Goal: Navigation & Orientation: Find specific page/section

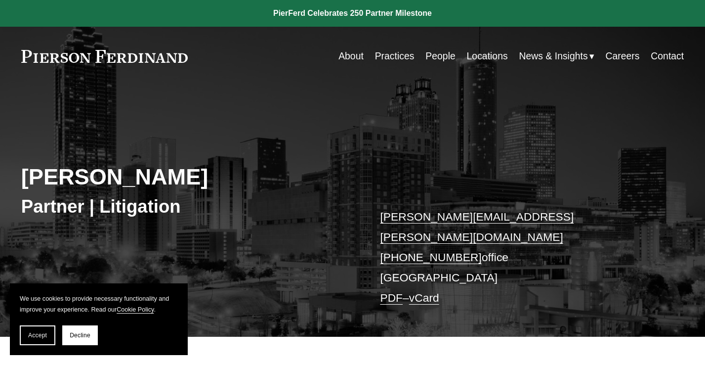
click at [130, 58] on link at bounding box center [104, 56] width 167 height 13
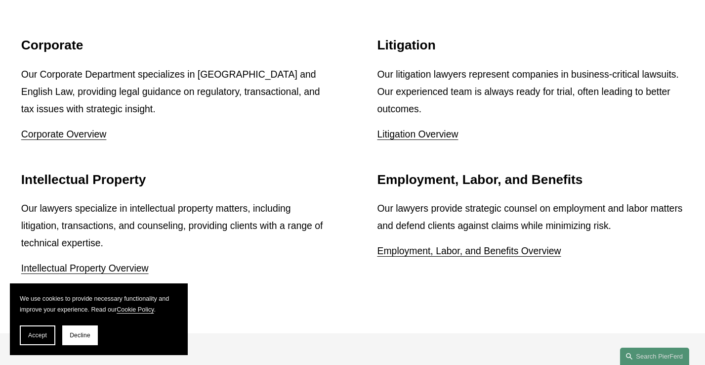
scroll to position [1224, 0]
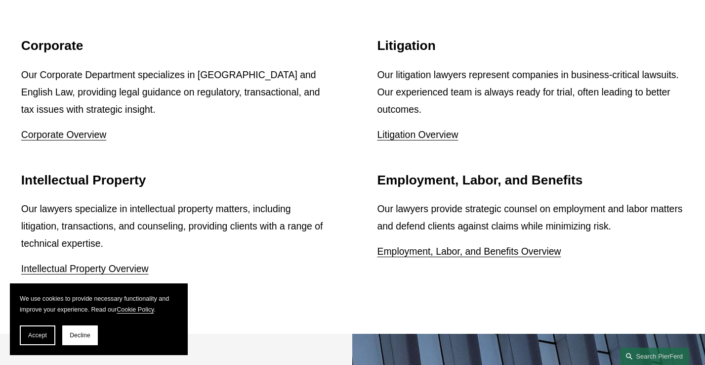
click at [114, 263] on link "Intellectual Property Overview" at bounding box center [84, 268] width 127 height 11
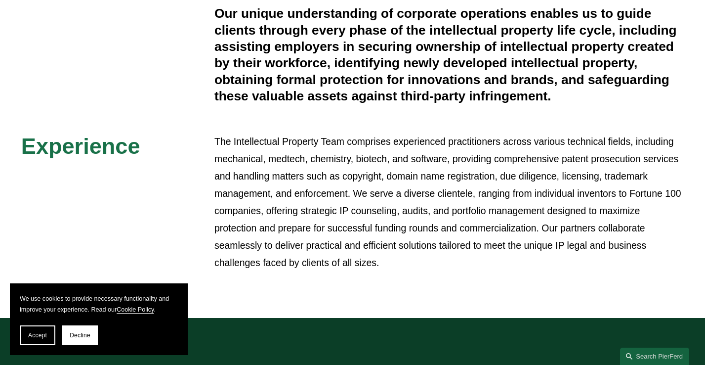
scroll to position [361, 0]
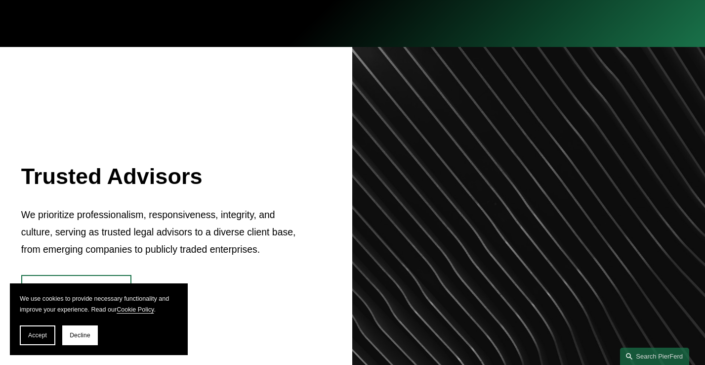
scroll to position [303, 0]
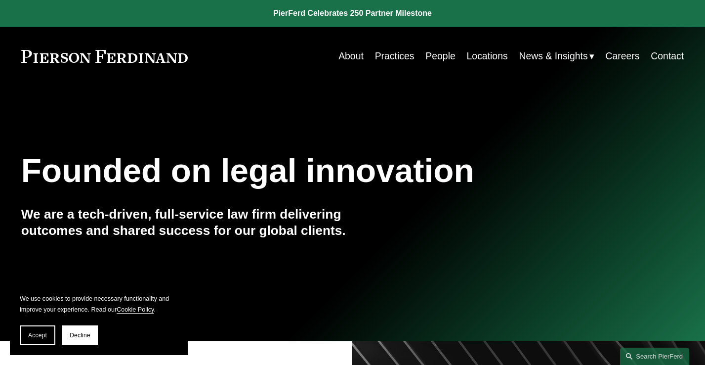
click at [480, 54] on link "Locations" at bounding box center [487, 55] width 41 height 19
